Goal: Navigation & Orientation: Find specific page/section

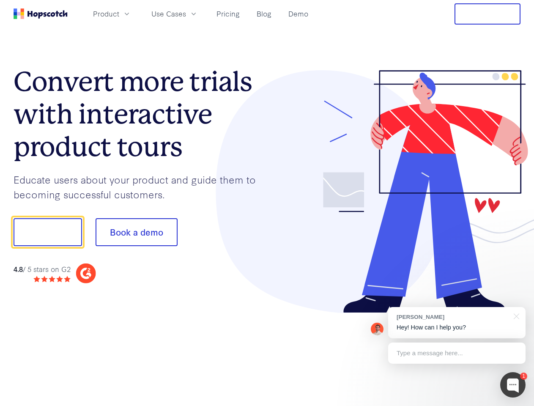
click at [267, 203] on div at bounding box center [394, 191] width 254 height 243
click at [119, 14] on span "Product" at bounding box center [106, 13] width 26 height 11
click at [186, 14] on span "Use Cases" at bounding box center [168, 13] width 35 height 11
click at [488, 14] on button "Free Trial" at bounding box center [488, 13] width 66 height 21
click at [47, 232] on button "Show me!" at bounding box center [48, 232] width 69 height 28
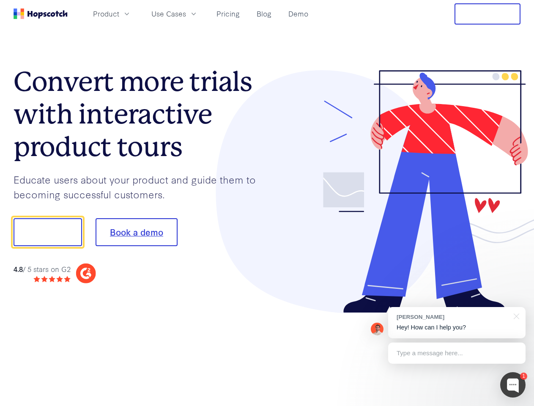
click at [136, 232] on button "Book a demo" at bounding box center [137, 232] width 82 height 28
click at [513, 385] on div at bounding box center [512, 384] width 25 height 25
click at [457, 323] on div "[PERSON_NAME] Hey! How can I help you?" at bounding box center [456, 322] width 137 height 31
click at [515, 316] on div at bounding box center [446, 287] width 159 height 169
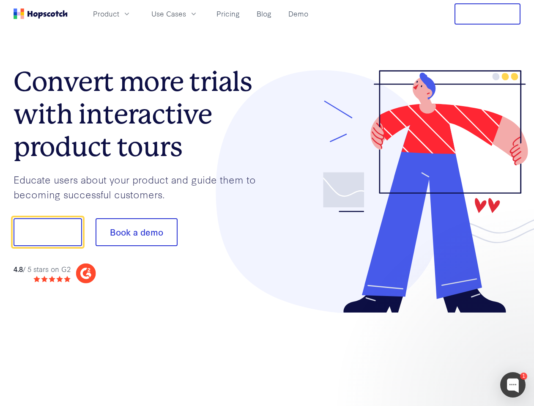
click at [457, 353] on div at bounding box center [446, 287] width 159 height 169
